Goal: Task Accomplishment & Management: Manage account settings

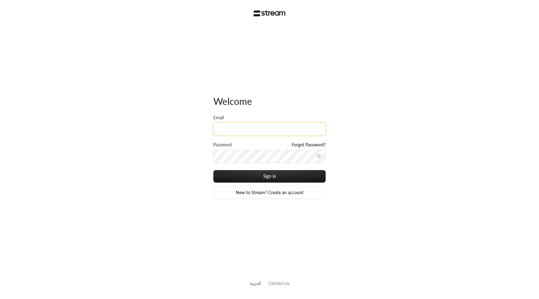
click at [233, 127] on input "Email" at bounding box center [269, 129] width 112 height 13
type input "[EMAIL_ADDRESS][DOMAIN_NAME]"
click at [165, 151] on div "Welcome Email [EMAIL_ADDRESS][DOMAIN_NAME] Password Forgot Password? Sign in Ne…" at bounding box center [269, 149] width 539 height 299
click at [321, 155] on icon "toggle password visibility" at bounding box center [318, 156] width 5 height 5
click at [204, 155] on div "Welcome Email [EMAIL_ADDRESS][DOMAIN_NAME] Password Forgot Password? Sign in Ne…" at bounding box center [269, 149] width 539 height 299
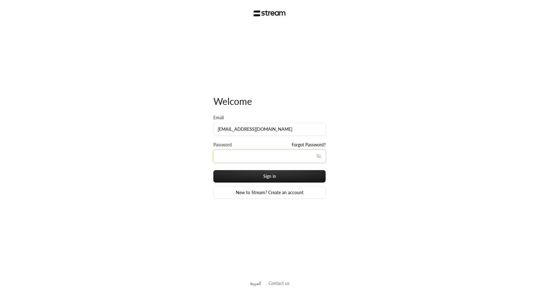
click at [213, 170] on button "Sign in" at bounding box center [269, 176] width 112 height 12
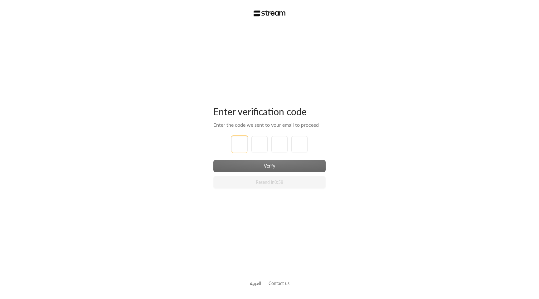
type input "1"
type input "2"
type input "3"
type input "4"
click at [274, 166] on div "Verify Resend in 0:57" at bounding box center [269, 174] width 112 height 29
